Goal: Task Accomplishment & Management: Check status

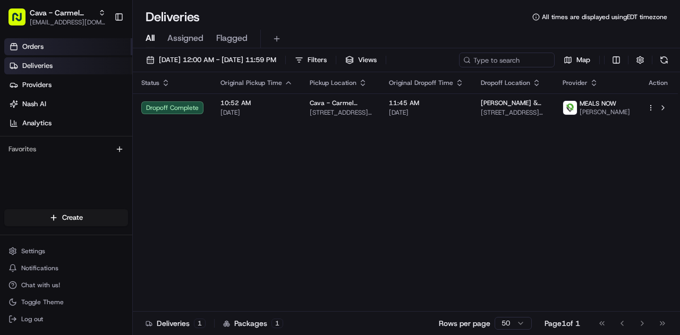
click at [84, 46] on link "Orders" at bounding box center [68, 46] width 128 height 17
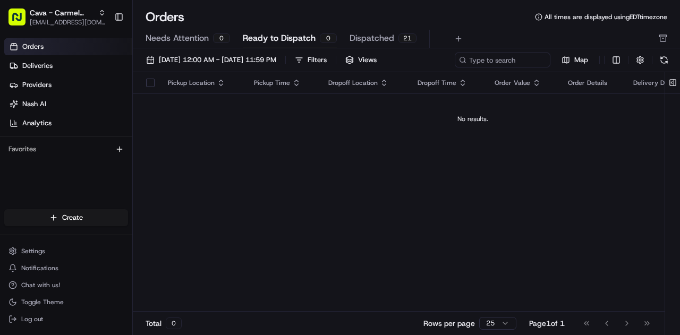
click at [268, 35] on span "Ready to Dispatch" at bounding box center [279, 38] width 73 height 13
click at [201, 44] on span "Needs Attention" at bounding box center [177, 38] width 63 height 13
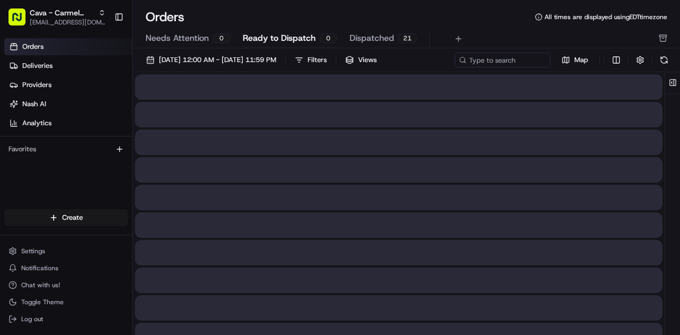
click at [267, 39] on span "Ready to Dispatch" at bounding box center [279, 38] width 73 height 13
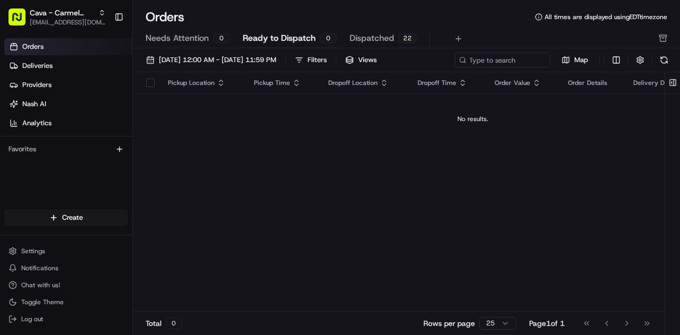
click at [265, 35] on span "Ready to Dispatch" at bounding box center [279, 38] width 73 height 13
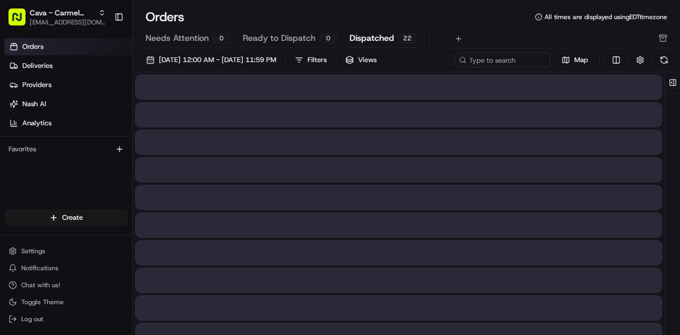
click at [366, 39] on span "Dispatched" at bounding box center [372, 38] width 45 height 13
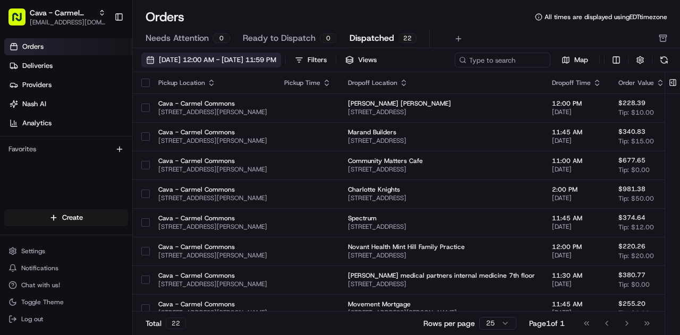
click at [249, 58] on span "[DATE] 12:00 AM - [DATE] 11:59 PM" at bounding box center [217, 60] width 117 height 10
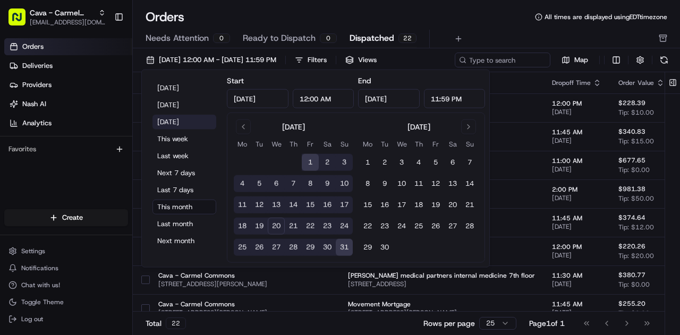
click at [176, 117] on button "Tomorrow" at bounding box center [184, 122] width 64 height 15
type input "Aug 21, 2025"
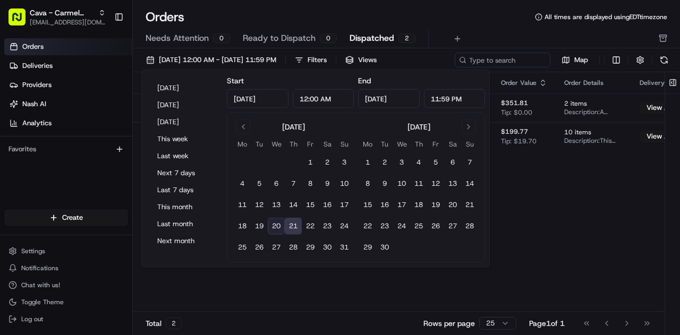
click at [578, 196] on div "Pickup Location Pickup Time Dropoff Location Dropoff Time Order Value Order Det…" at bounding box center [436, 192] width 606 height 240
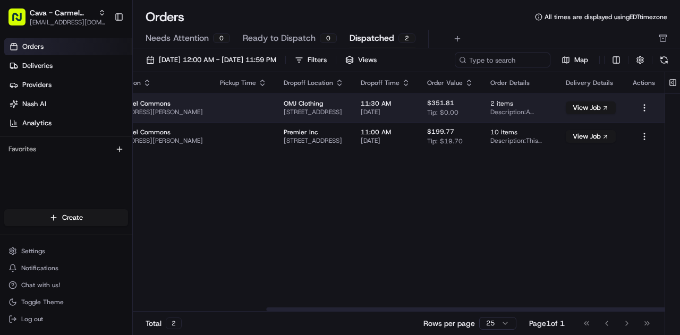
scroll to position [0, 223]
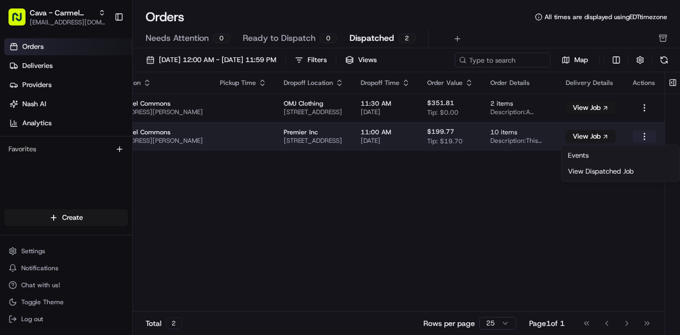
click at [646, 139] on html "Cava - Carmel Commons carmelcommons@cava.com Toggle Sidebar Orders Deliveries P…" at bounding box center [340, 167] width 680 height 335
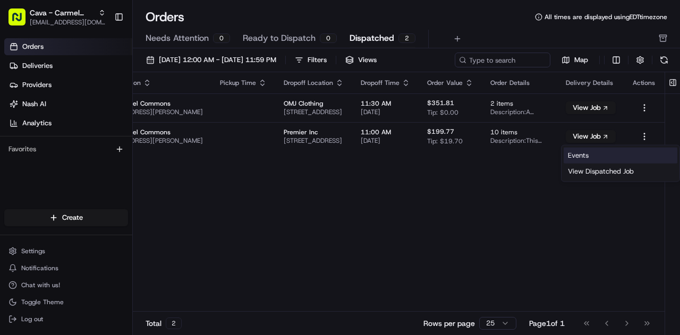
click at [600, 154] on link "Events" at bounding box center [621, 156] width 114 height 16
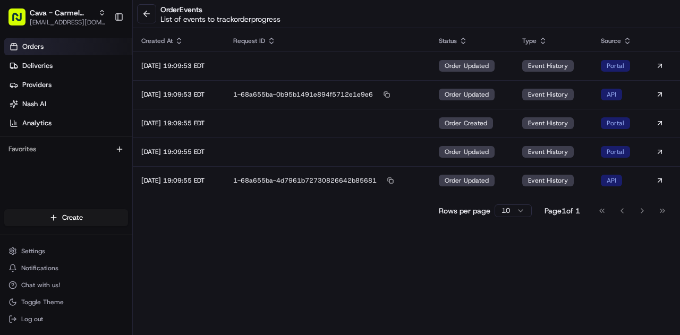
click at [40, 46] on span "Orders" at bounding box center [32, 47] width 21 height 10
